Goal: Transaction & Acquisition: Obtain resource

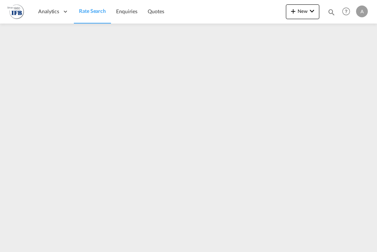
click at [363, 12] on div "A" at bounding box center [362, 12] width 12 height 12
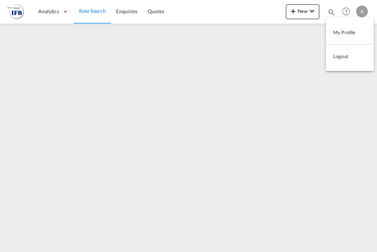
click at [344, 54] on button "Logout" at bounding box center [350, 56] width 48 height 15
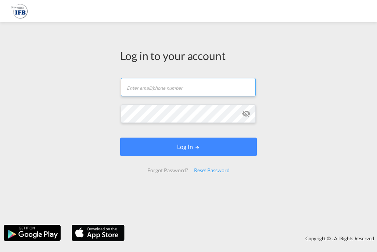
type input "[EMAIL_ADDRESS][DOMAIN_NAME]"
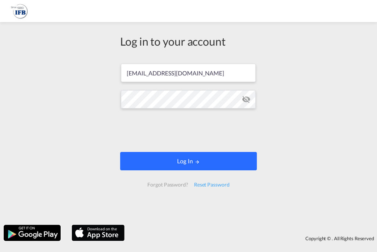
click at [161, 157] on button "Log In" at bounding box center [188, 161] width 137 height 18
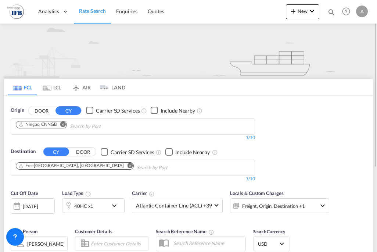
drag, startPoint x: 71, startPoint y: 160, endPoint x: 71, endPoint y: 164, distance: 3.7
click at [71, 163] on md-chips-wrap "Fos-[GEOGRAPHIC_DATA], [GEOGRAPHIC_DATA]" at bounding box center [112, 167] width 195 height 14
click at [127, 163] on md-icon "Remove" at bounding box center [130, 166] width 6 height 6
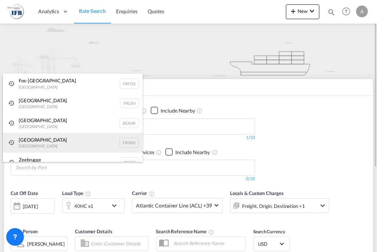
click at [40, 141] on div "Dunkerque [GEOGRAPHIC_DATA] FRDKK" at bounding box center [73, 143] width 140 height 20
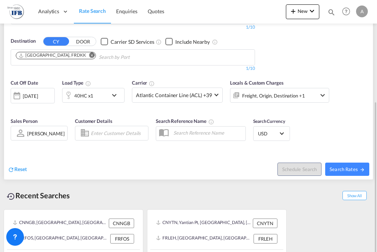
scroll to position [127, 0]
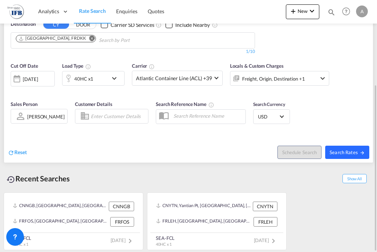
click at [344, 147] on button "Search Rates" at bounding box center [348, 152] width 44 height 13
type input "CNNGB to FRDKK / [DATE]"
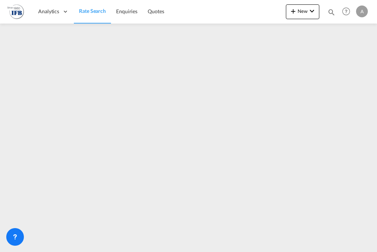
click at [363, 15] on div "A" at bounding box center [362, 12] width 12 height 12
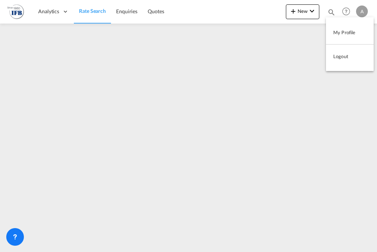
click at [359, 102] on md-backdrop at bounding box center [188, 126] width 377 height 252
